Goal: Information Seeking & Learning: Learn about a topic

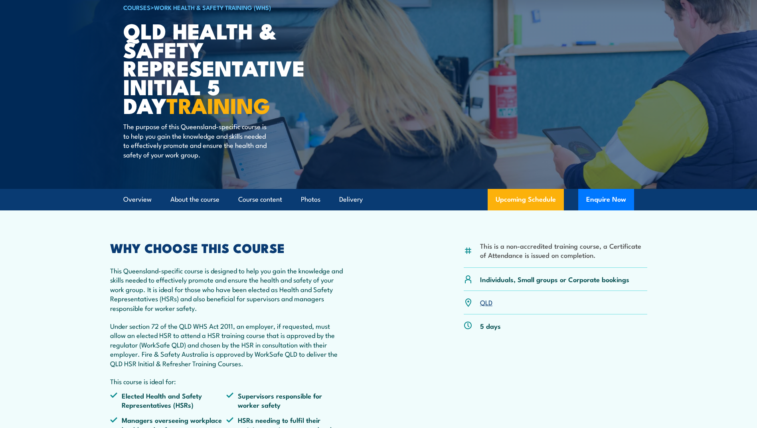
scroll to position [53, 0]
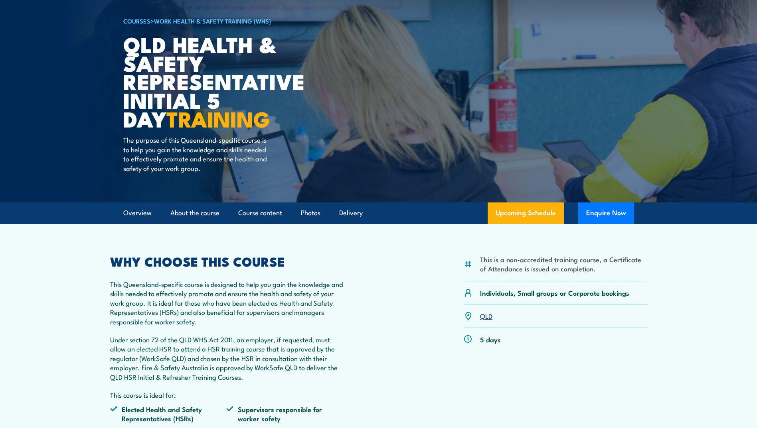
click at [134, 23] on link "COURSES" at bounding box center [136, 20] width 27 height 9
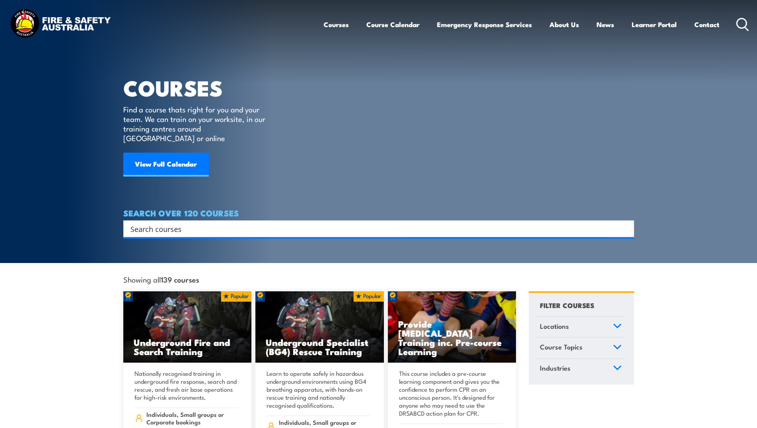
click at [239, 223] on input "Search input" at bounding box center [373, 229] width 486 height 12
type input "fire safety"
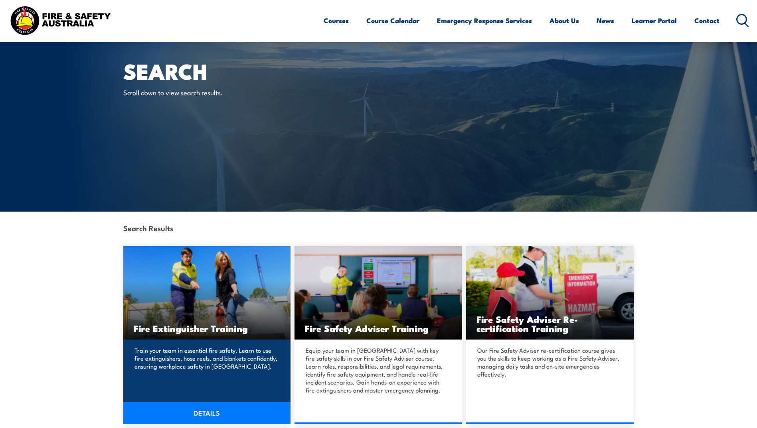
scroll to position [80, 0]
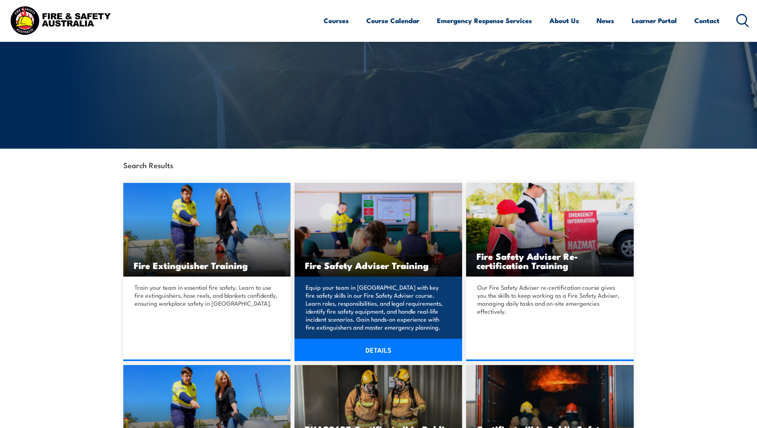
click at [370, 284] on p "Equip your team in [GEOGRAPHIC_DATA] with key fire safety skills in our Fire Sa…" at bounding box center [377, 308] width 143 height 48
click at [391, 343] on link "DETAILS" at bounding box center [378, 350] width 168 height 22
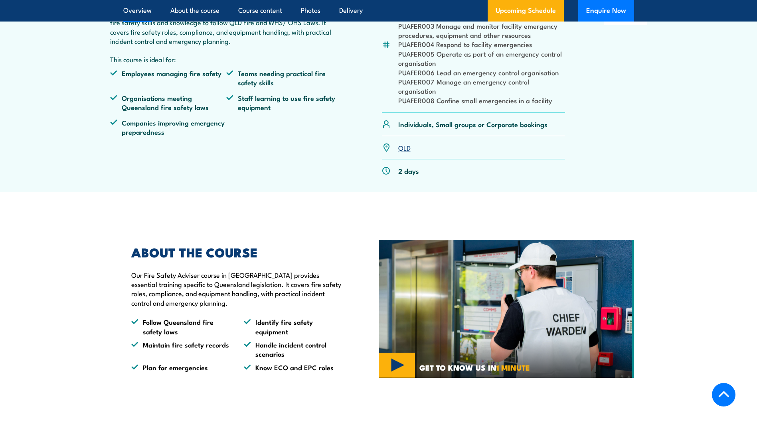
scroll to position [292, 0]
